Goal: Task Accomplishment & Management: Manage account settings

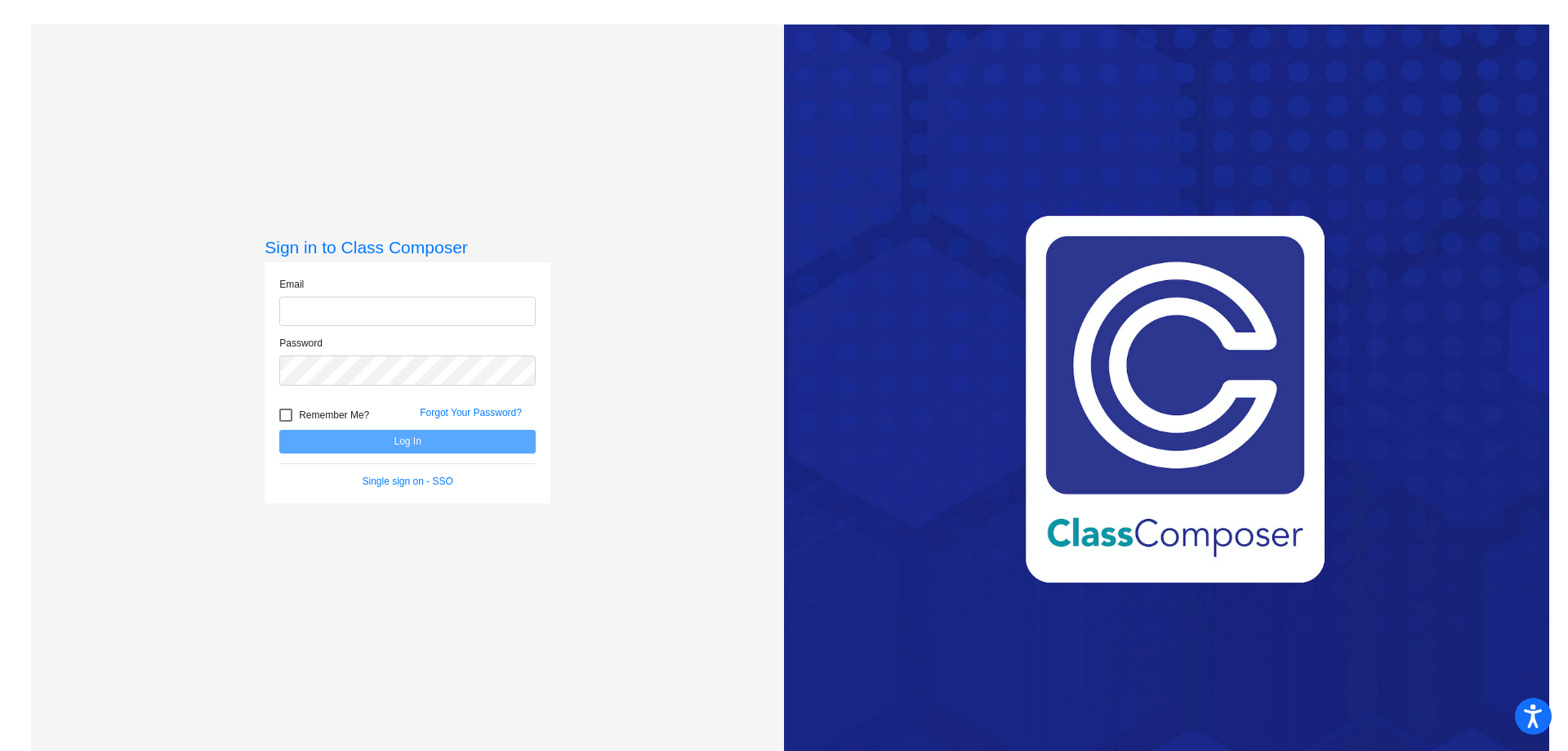
type input "[EMAIL_ADDRESS][DOMAIN_NAME]"
click at [433, 433] on button "Log In" at bounding box center [407, 442] width 256 height 24
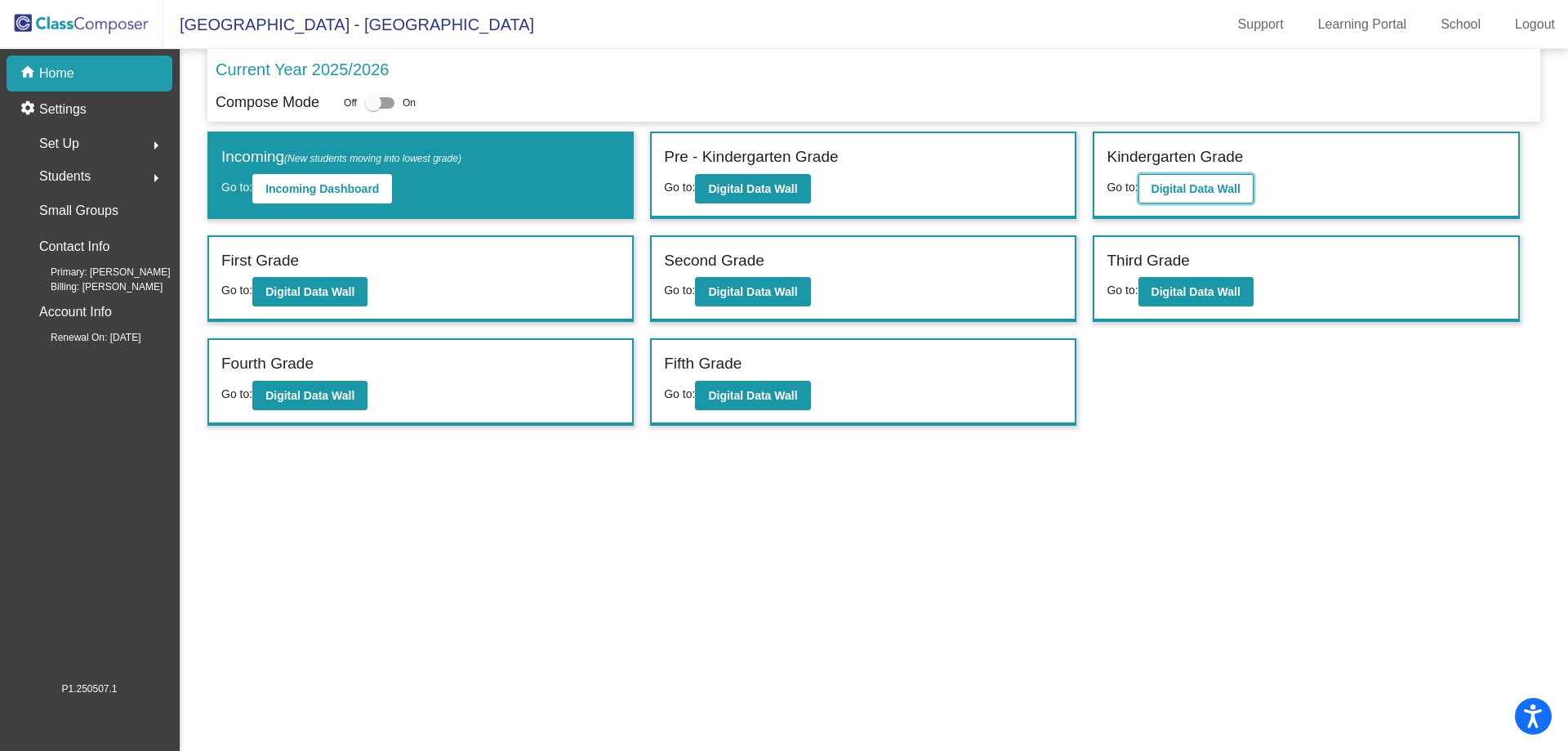
click at [1179, 177] on button "Digital Data Wall" at bounding box center [1196, 188] width 115 height 29
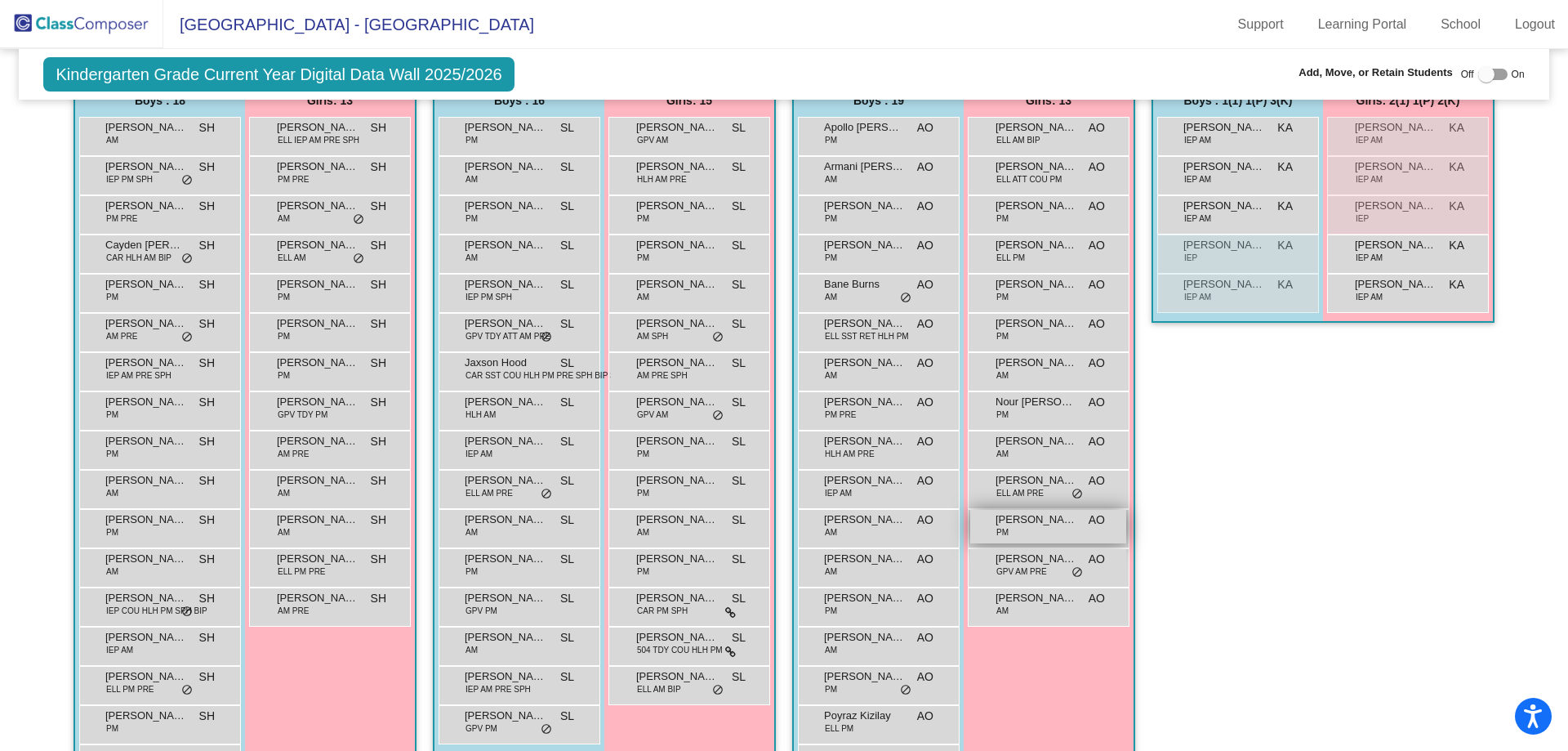
scroll to position [409, 0]
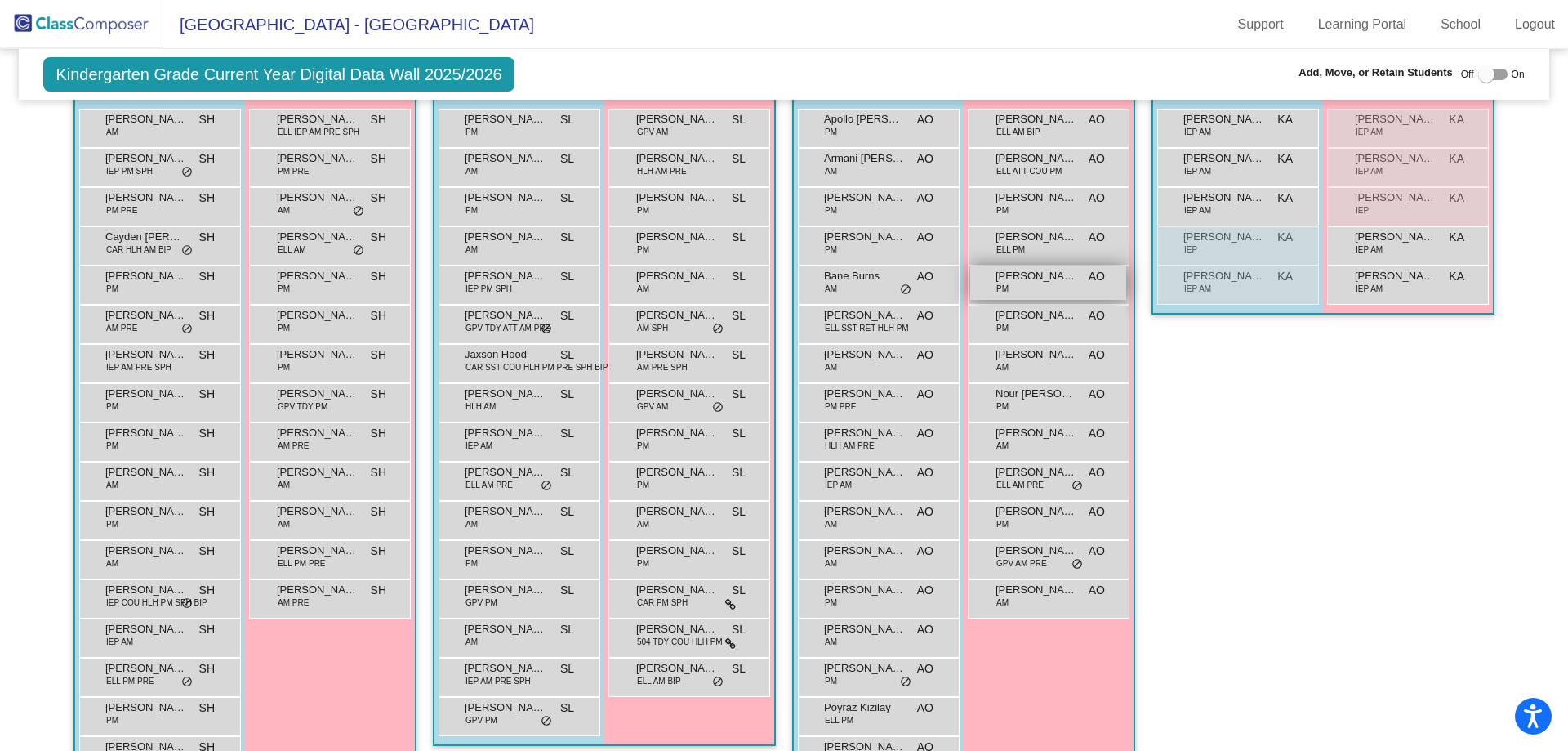
click at [1048, 292] on div "[PERSON_NAME] PM AO lock do_not_disturb_alt" at bounding box center [1048, 283] width 156 height 34
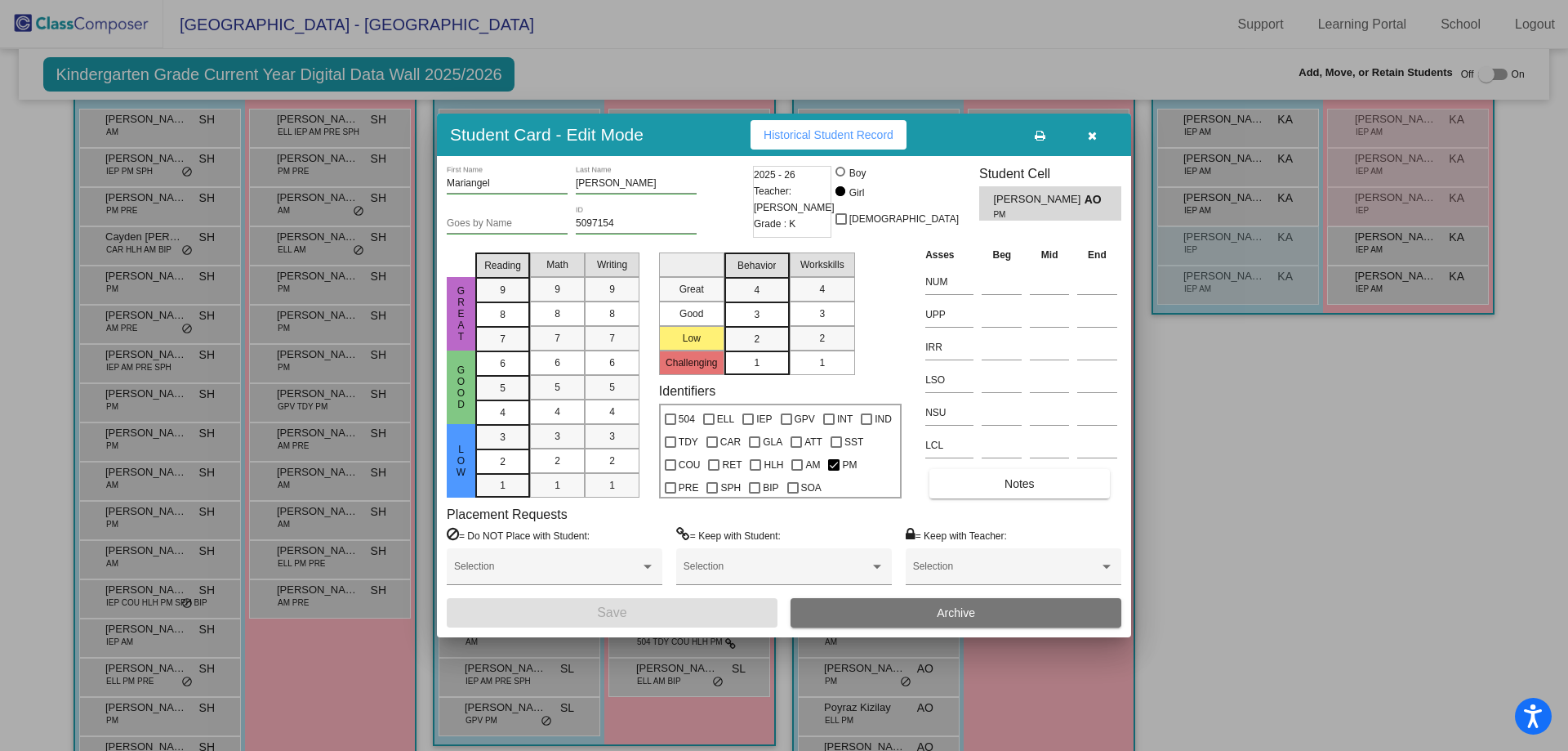
click at [947, 611] on span "Archive" at bounding box center [956, 612] width 38 height 13
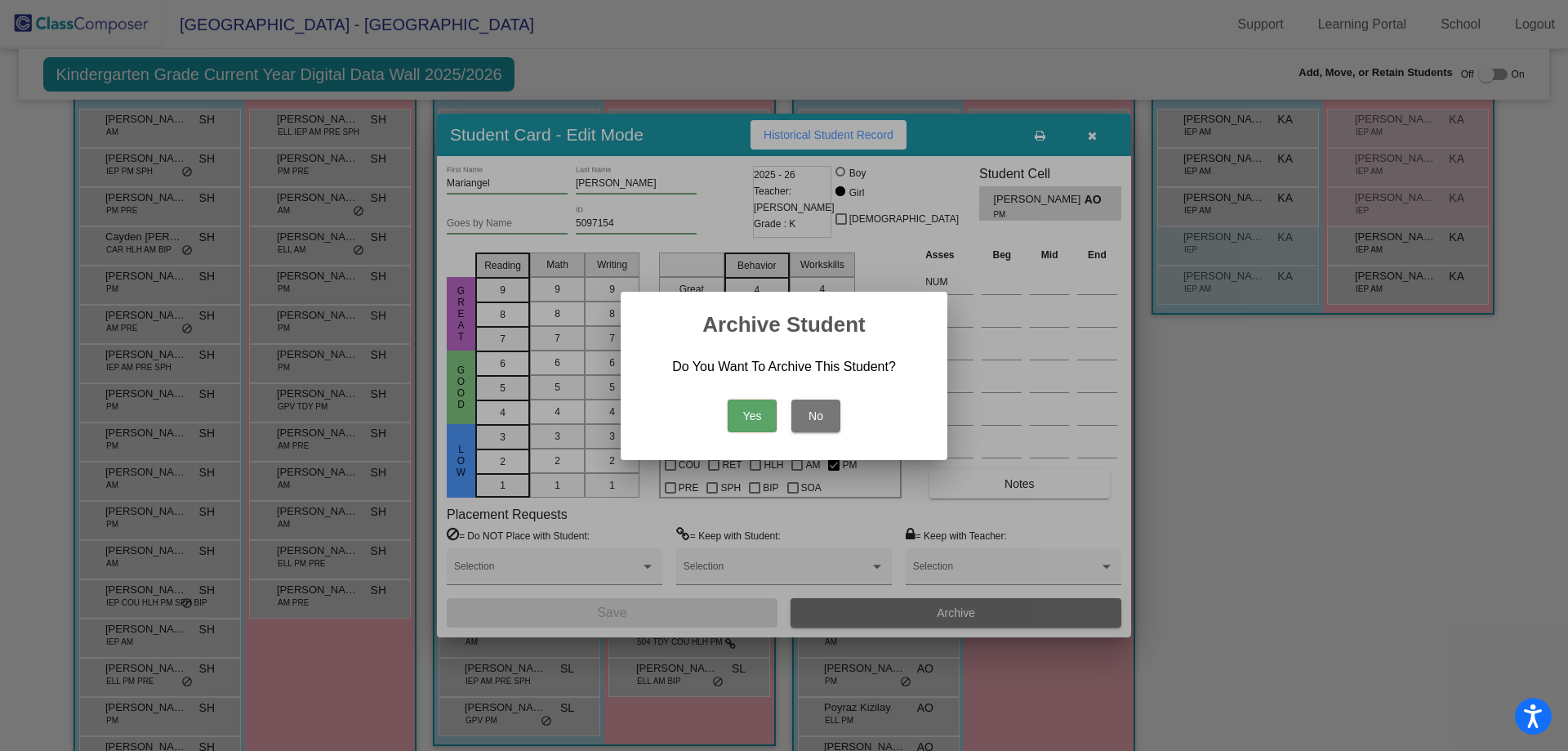
click at [746, 419] on button "Yes" at bounding box center [752, 416] width 49 height 33
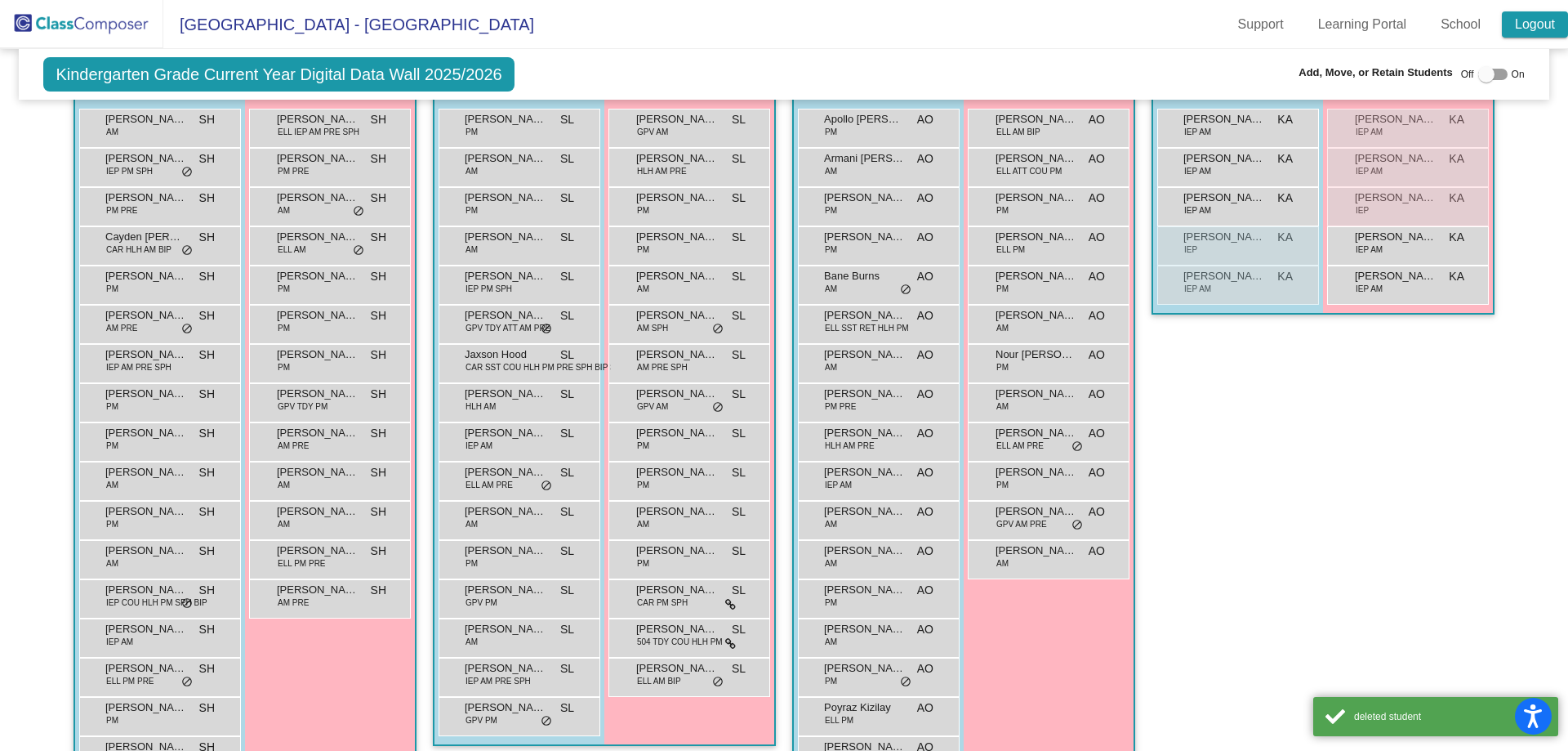
click at [1529, 30] on link "Logout" at bounding box center [1535, 24] width 66 height 26
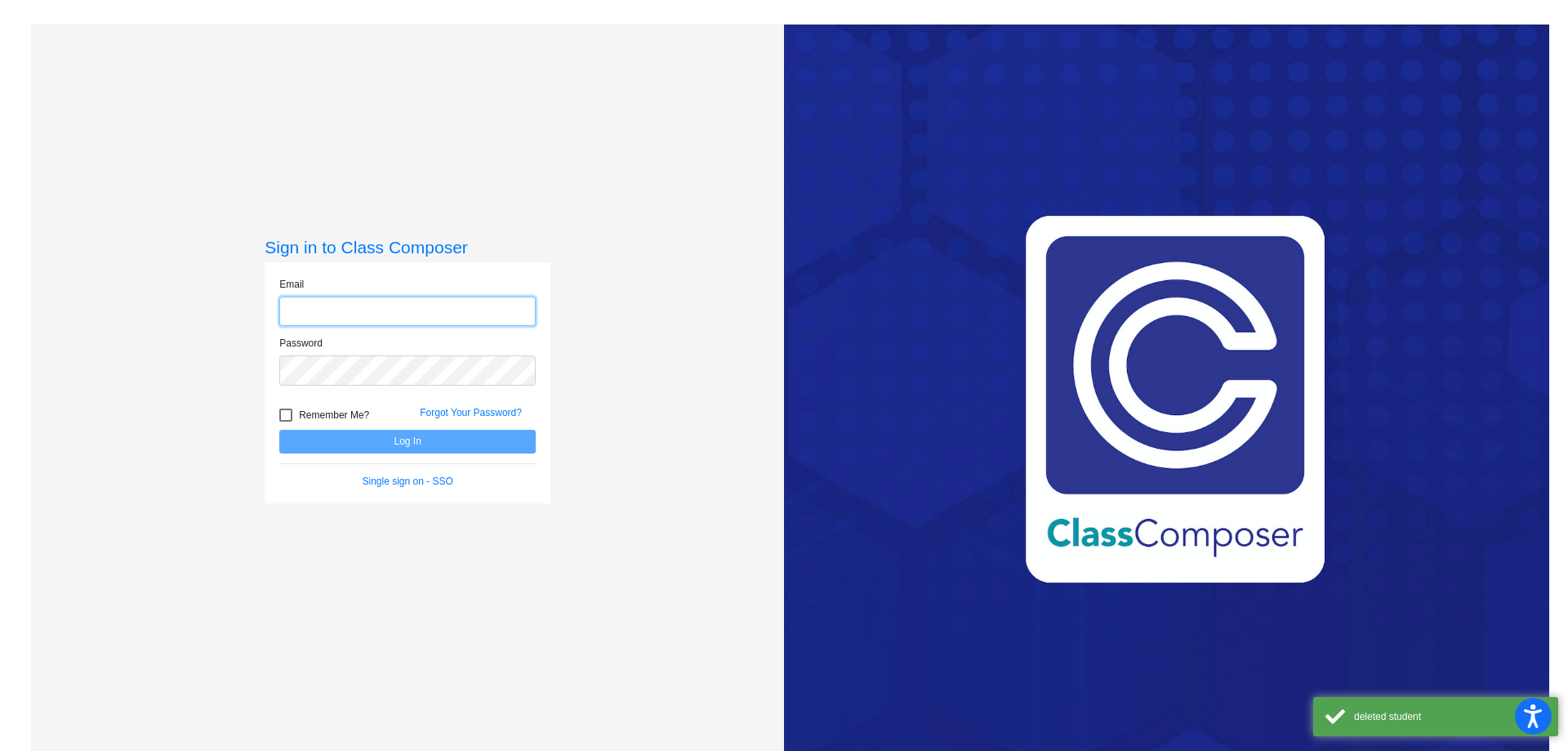
type input "[EMAIL_ADDRESS][DOMAIN_NAME]"
